Goal: Book appointment/travel/reservation

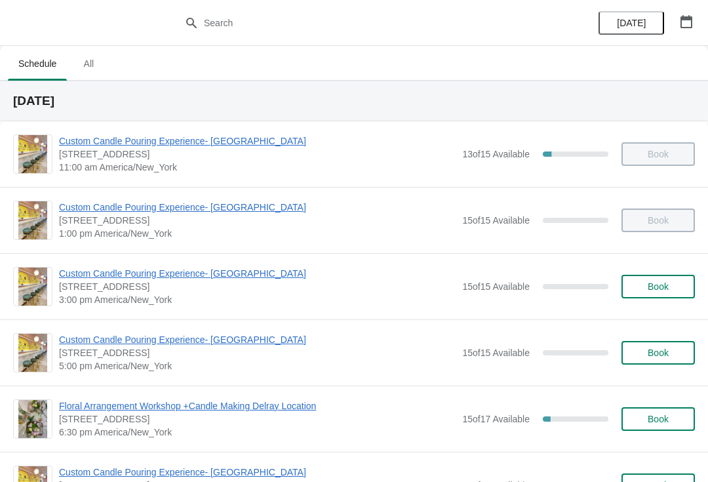
click at [80, 275] on span "Custom Candle Pouring Experience- [GEOGRAPHIC_DATA]" at bounding box center [257, 273] width 396 height 13
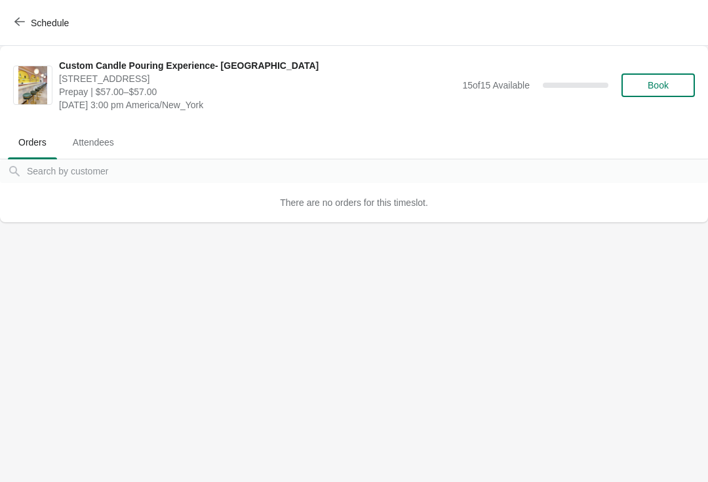
click at [33, 24] on span "Schedule" at bounding box center [50, 23] width 38 height 10
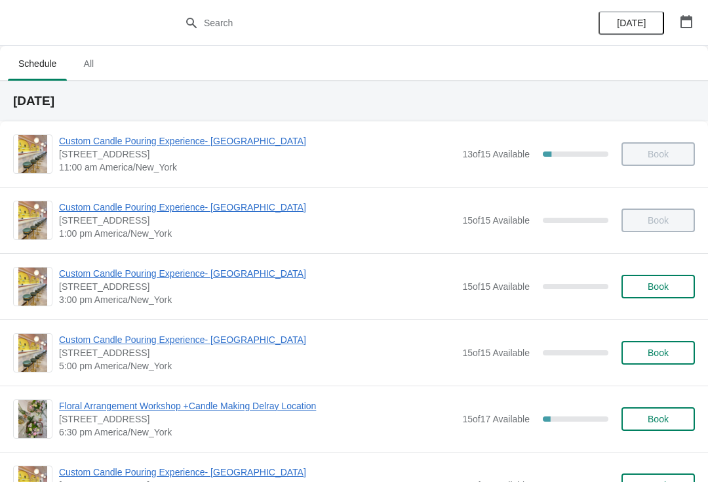
click at [102, 404] on span "Floral Arrangement Workshop +Candle Making Delray Location" at bounding box center [257, 405] width 396 height 13
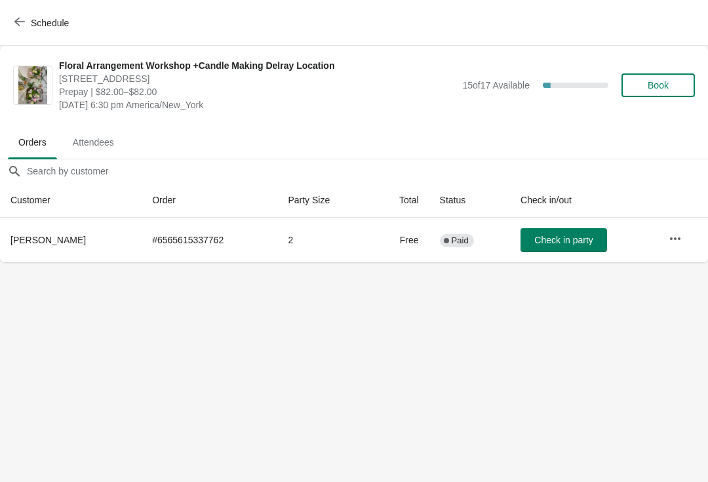
click at [20, 26] on icon "button" at bounding box center [19, 21] width 10 height 10
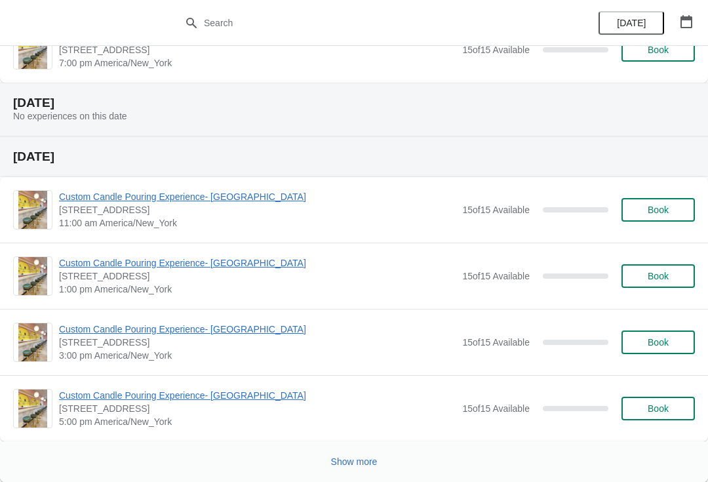
scroll to position [2289, 0]
click at [340, 468] on button "Show more" at bounding box center [354, 461] width 57 height 24
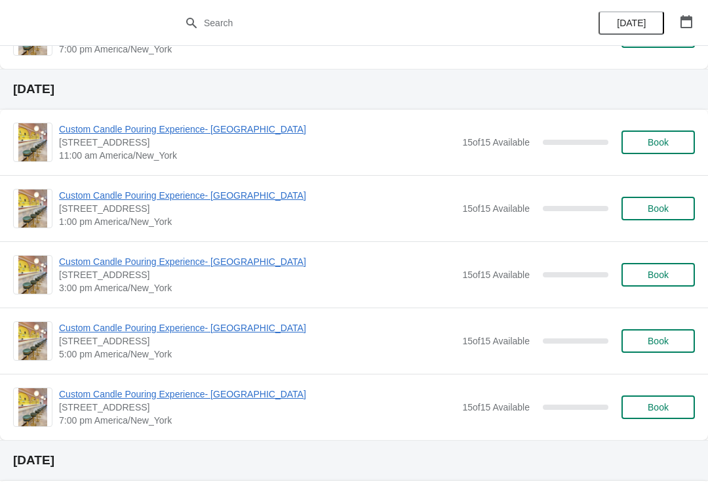
scroll to position [3773, 0]
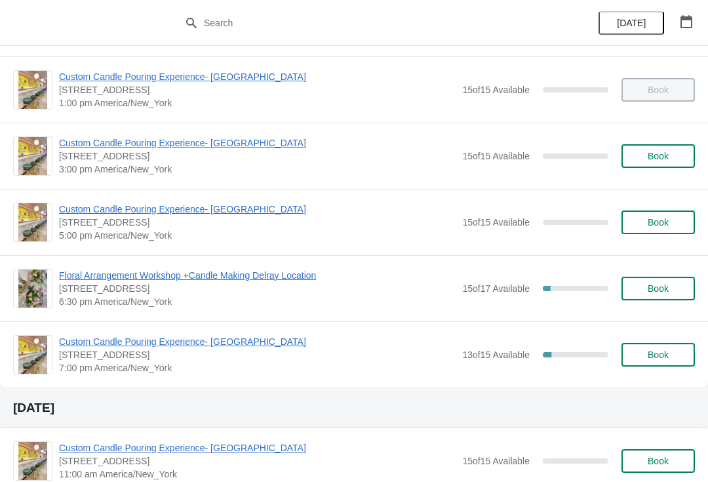
scroll to position [131, 0]
click at [128, 346] on span "Custom Candle Pouring Experience- [GEOGRAPHIC_DATA]" at bounding box center [257, 340] width 396 height 13
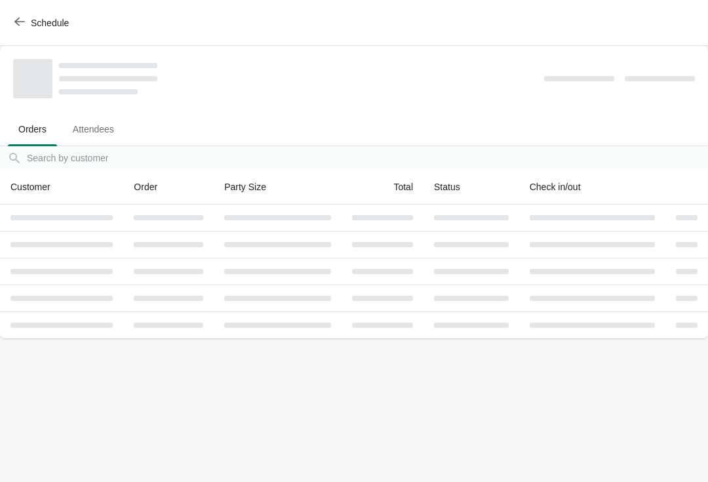
scroll to position [0, 0]
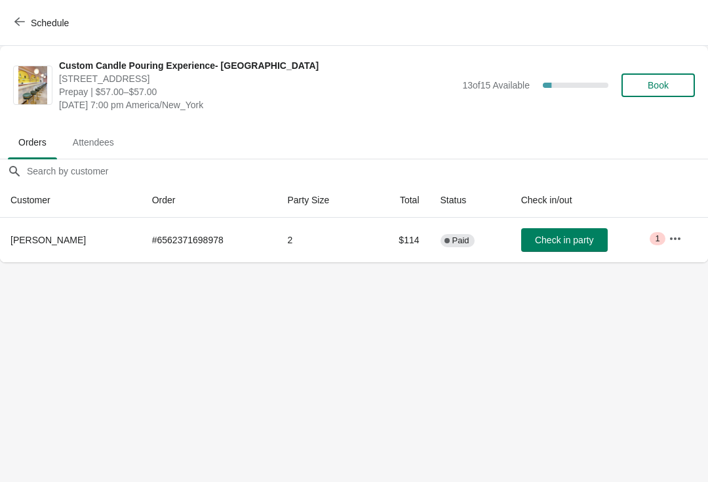
click at [18, 18] on icon "button" at bounding box center [19, 22] width 10 height 9
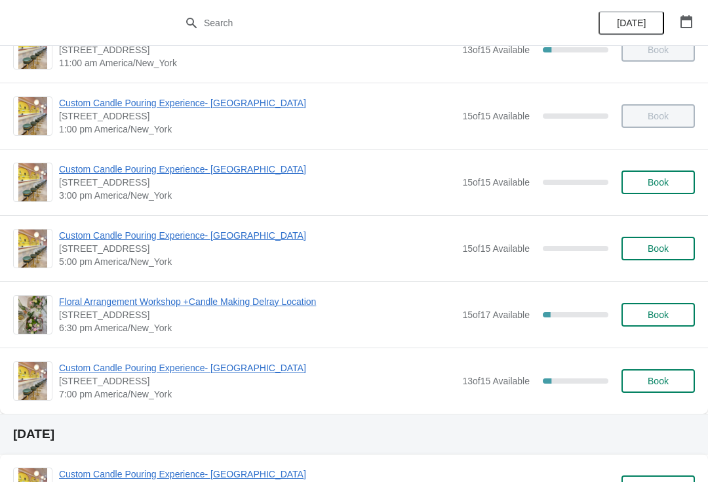
scroll to position [105, 0]
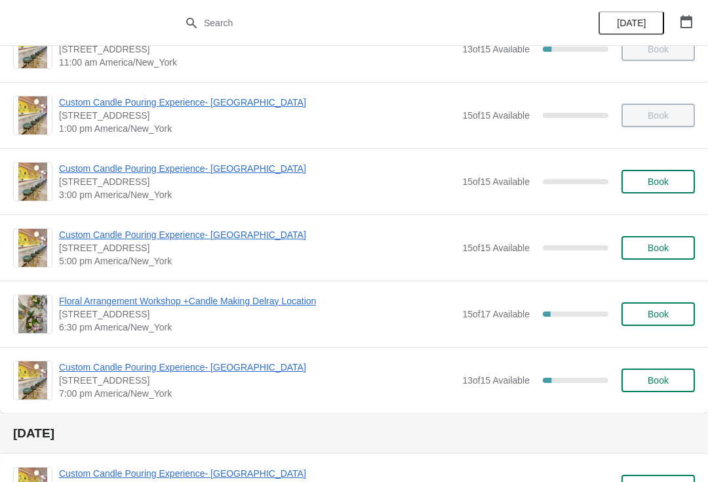
click at [250, 290] on div "Floral Arrangement Workshop +Candle Making Delray Location 415 East Atlantic Av…" at bounding box center [354, 313] width 708 height 66
click at [242, 297] on span "Floral Arrangement Workshop +Candle Making Delray Location" at bounding box center [257, 300] width 396 height 13
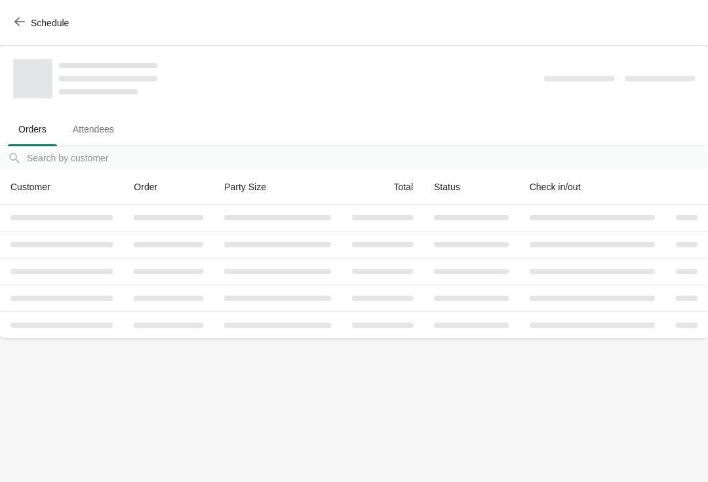
scroll to position [0, 0]
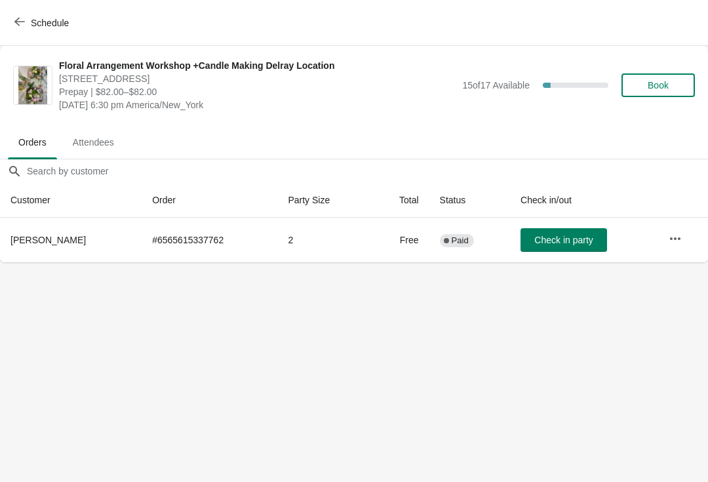
click at [28, 25] on span "Schedule" at bounding box center [43, 22] width 52 height 12
